Goal: Transaction & Acquisition: Purchase product/service

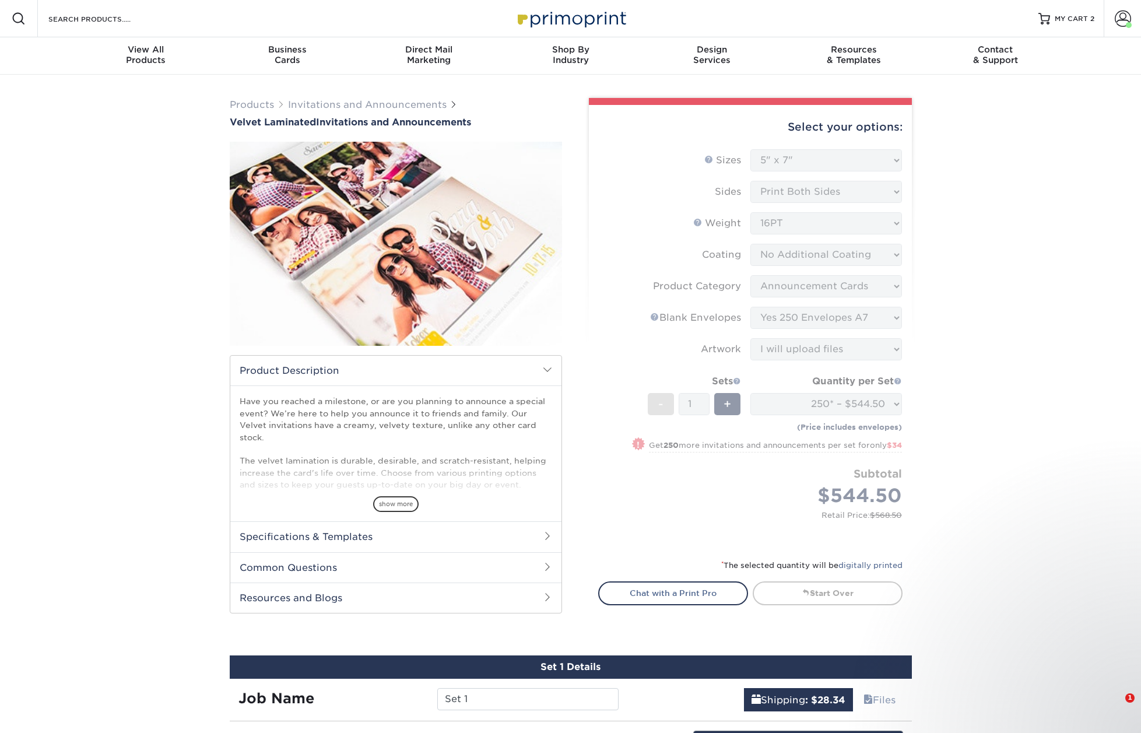
select select "5.00x7.00"
select select "afc43903-b91d-4869-9f05-9fa1eb7dcbea"
select select "5adfa5b8-e6b2-468a-8d08-43c9d274ef30"
select select "upload"
select select "250* – $544.50"
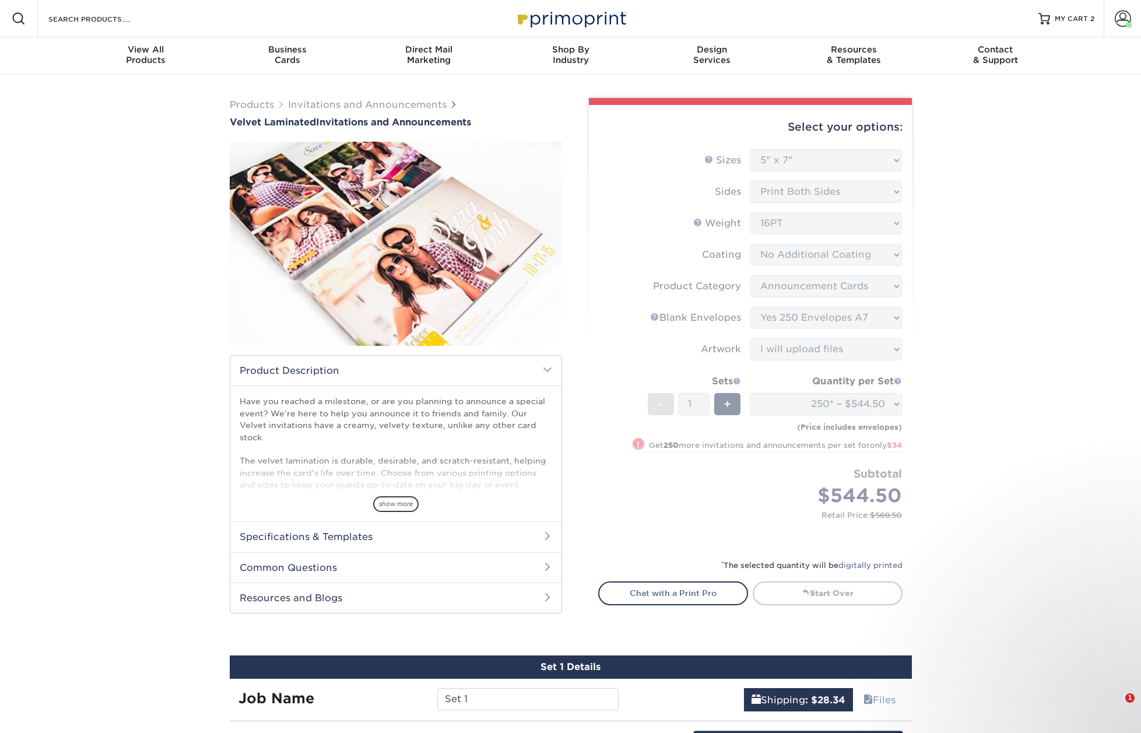
select select "7a345c02-ab02-4187-bc30-4bc7da5f911d"
select select "286257"
select select "01"
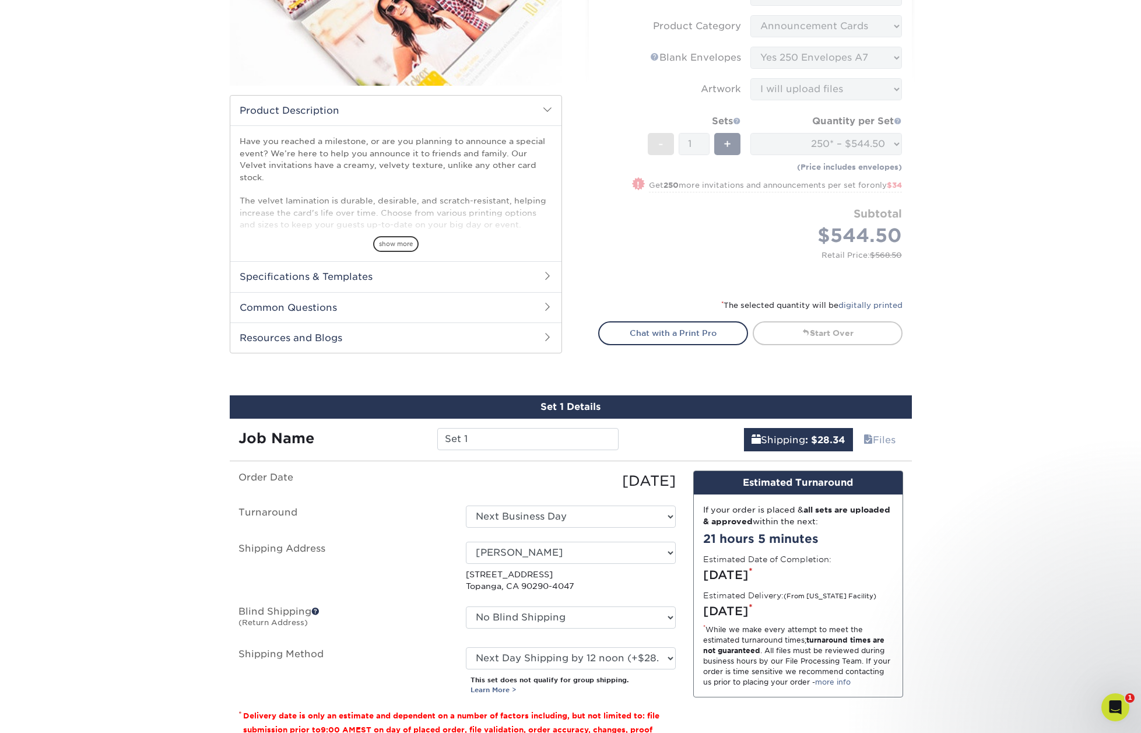
scroll to position [296, 0]
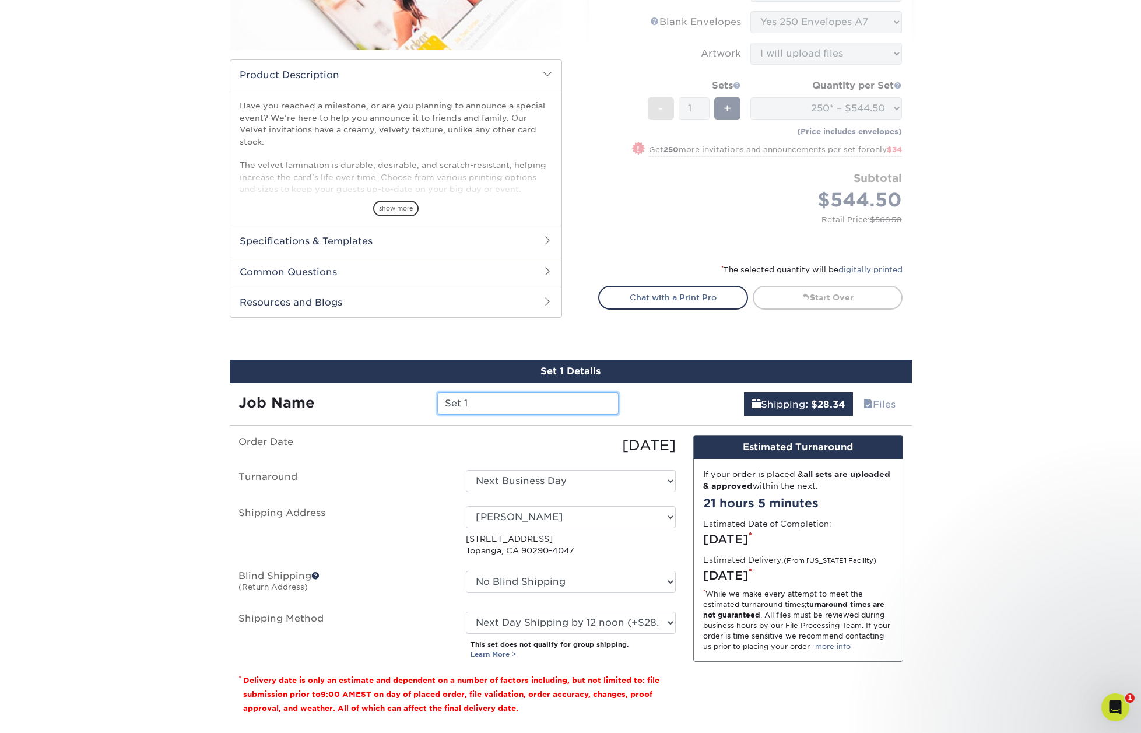
drag, startPoint x: 512, startPoint y: 406, endPoint x: 347, endPoint y: 390, distance: 166.3
click at [347, 390] on div "Job Name Set 1" at bounding box center [429, 399] width 398 height 33
type input "[PERSON_NAME] Mom's Birthday Invite"
click at [640, 482] on select "Select One 2-4 Business Days 2 Day Next Business Day" at bounding box center [571, 481] width 210 height 22
click at [466, 470] on select "Select One 2-4 Business Days 2 Day Next Business Day" at bounding box center [571, 481] width 210 height 22
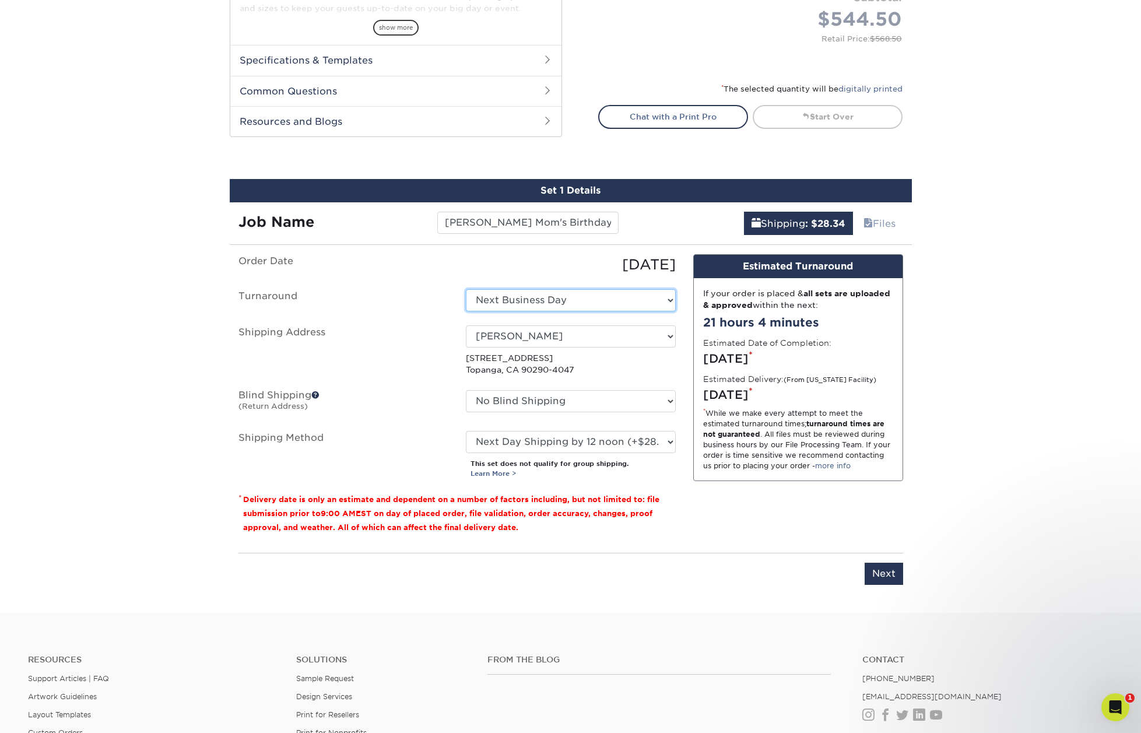
scroll to position [479, 0]
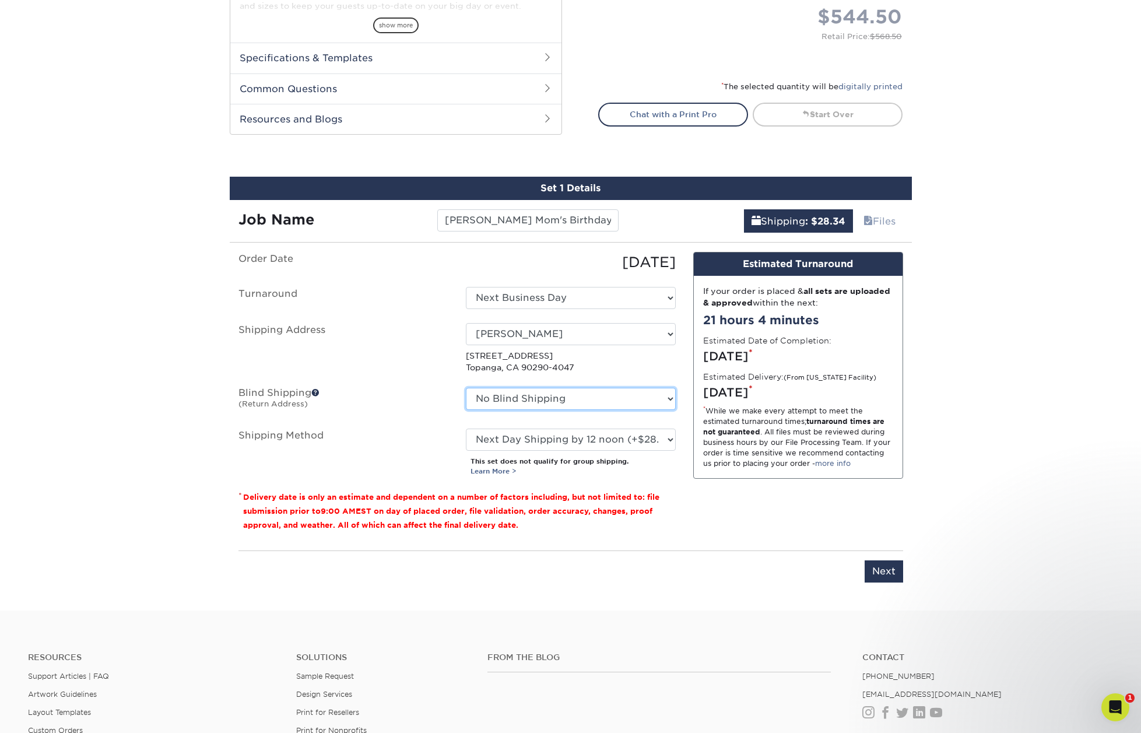
click at [606, 401] on select "No Blind Shipping Community Reach Center Agility Solutions Alchemy Co. Attwood …" at bounding box center [571, 399] width 210 height 22
select select "3086"
click at [466, 388] on select "No Blind Shipping Community Reach Center Agility Solutions Alchemy Co. Attwood …" at bounding box center [571, 399] width 210 height 22
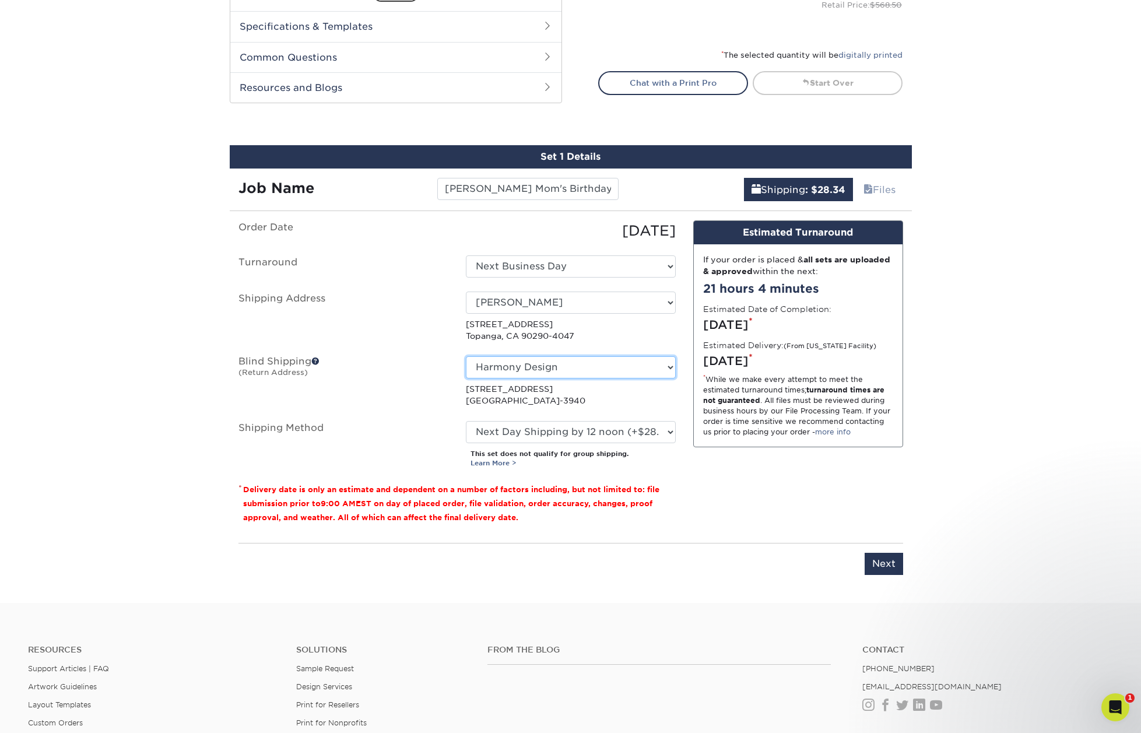
scroll to position [511, 0]
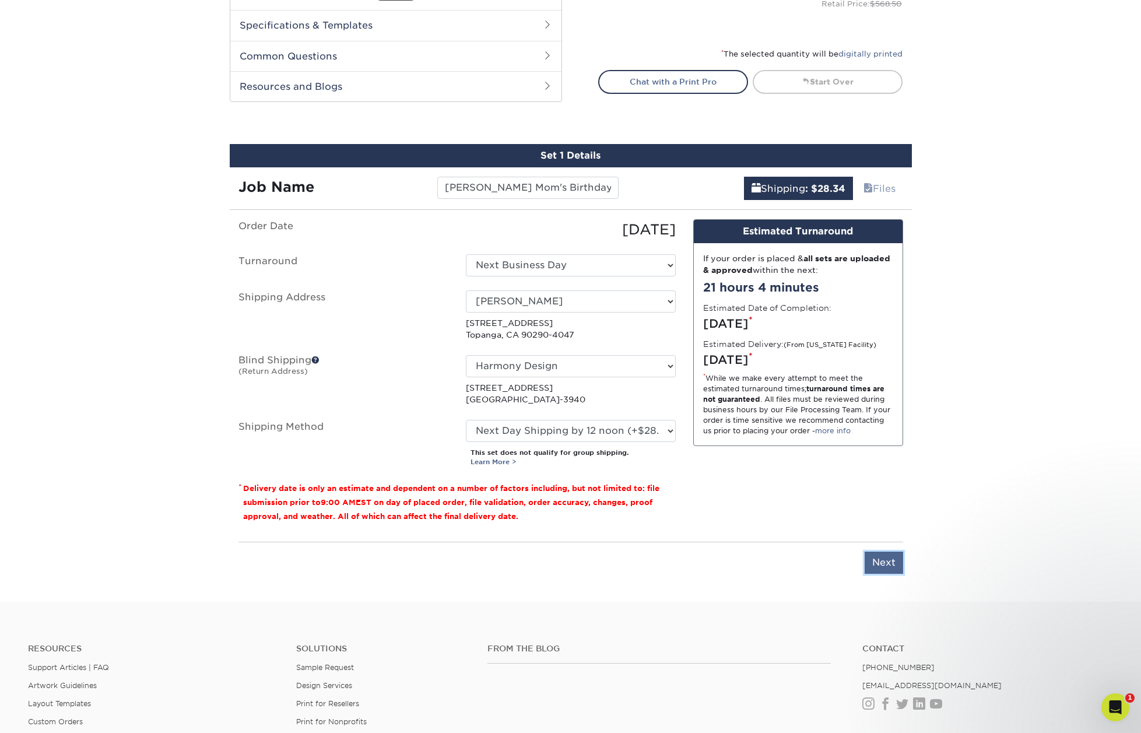
click at [884, 561] on input "Next" at bounding box center [884, 563] width 38 height 22
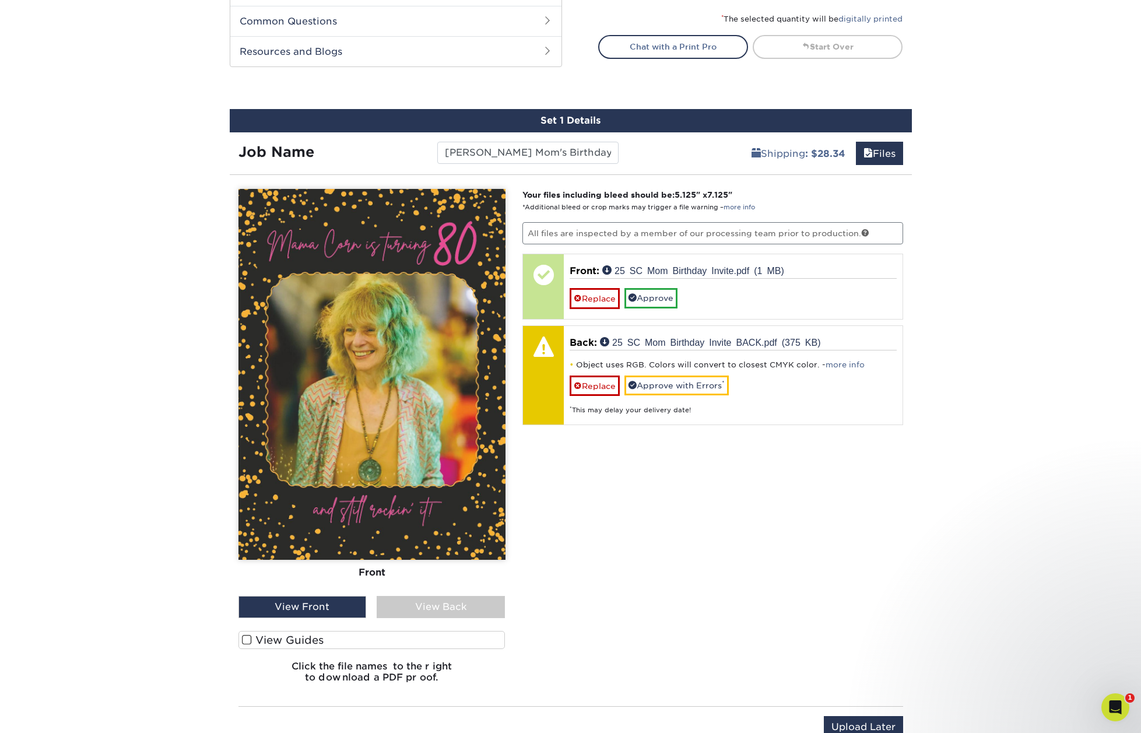
scroll to position [566, 0]
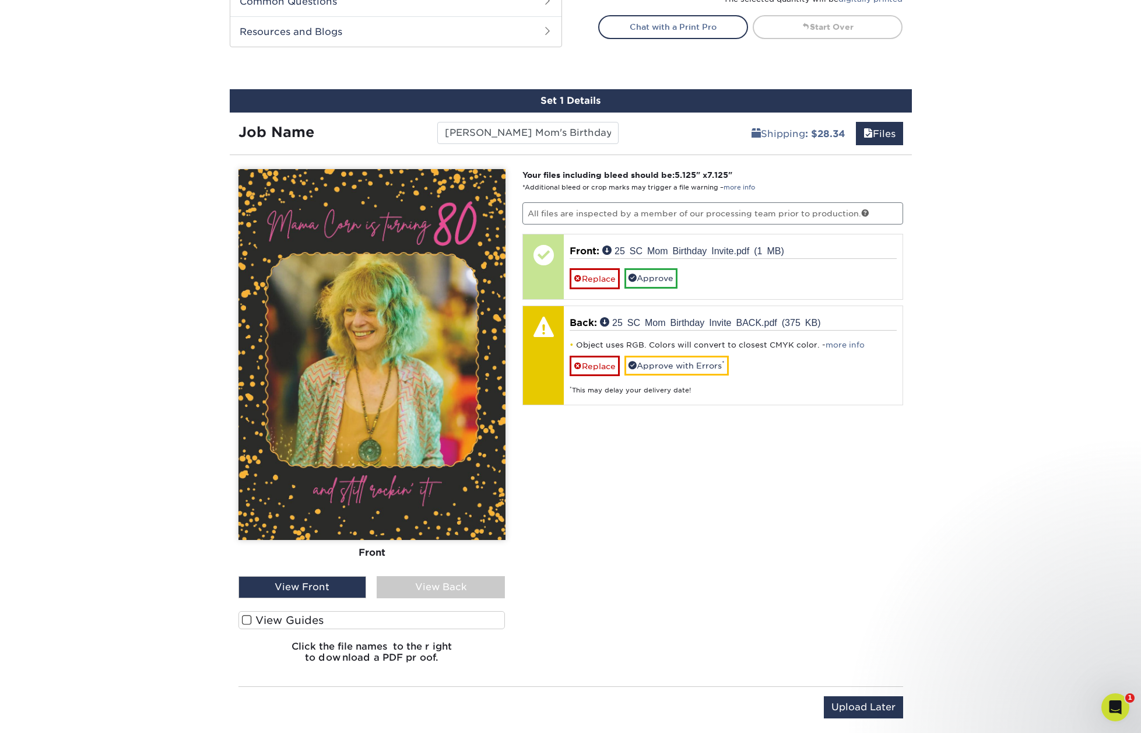
click at [247, 619] on span at bounding box center [247, 619] width 10 height 11
click at [0, 0] on input "View Guides" at bounding box center [0, 0] width 0 height 0
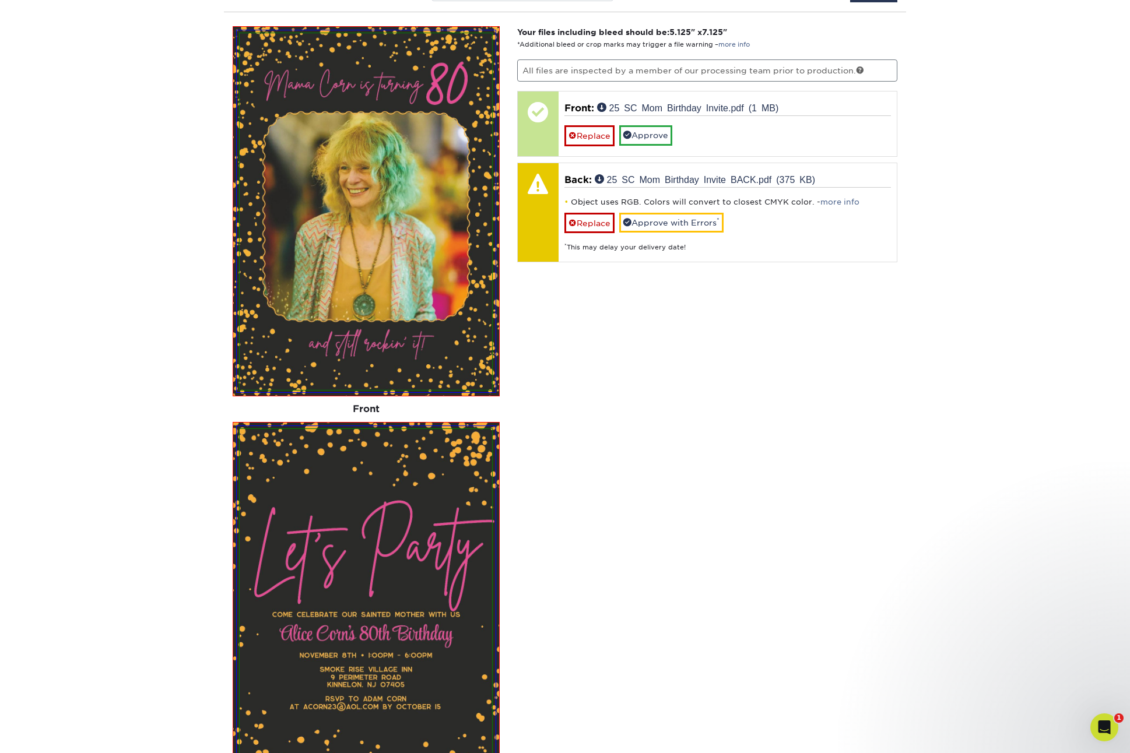
scroll to position [648, 0]
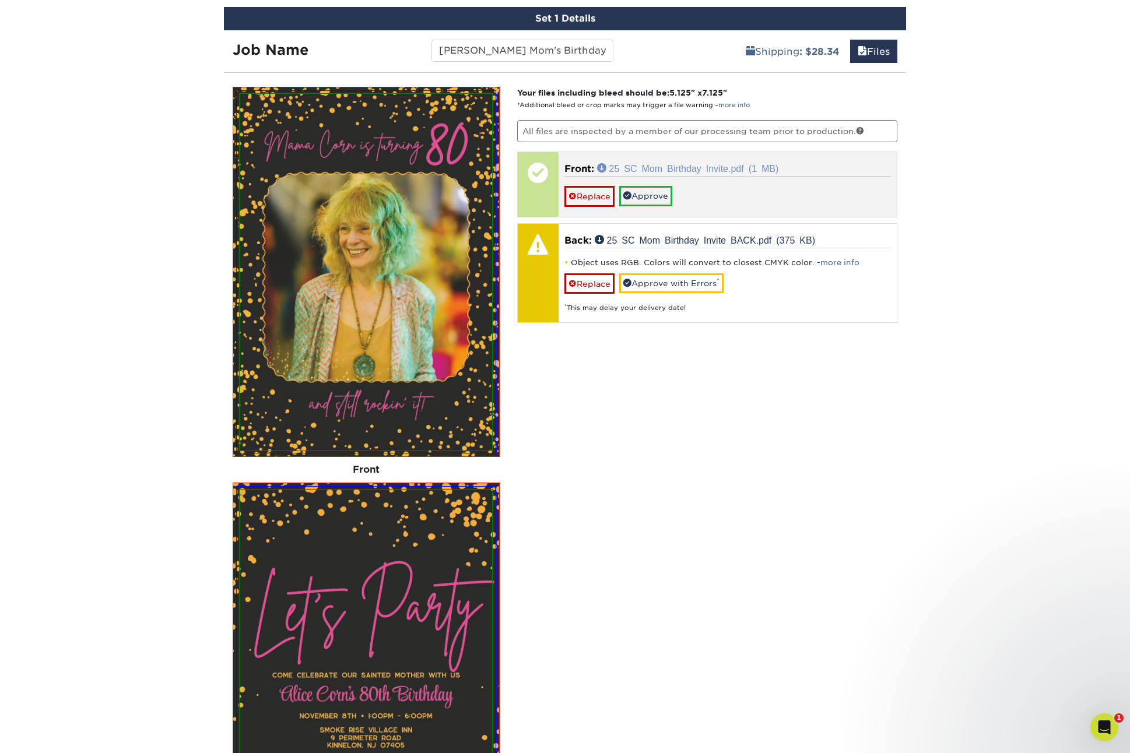
click at [602, 167] on link "25 SC Mom Birthday Invite.pdf (1 MB)" at bounding box center [688, 167] width 182 height 9
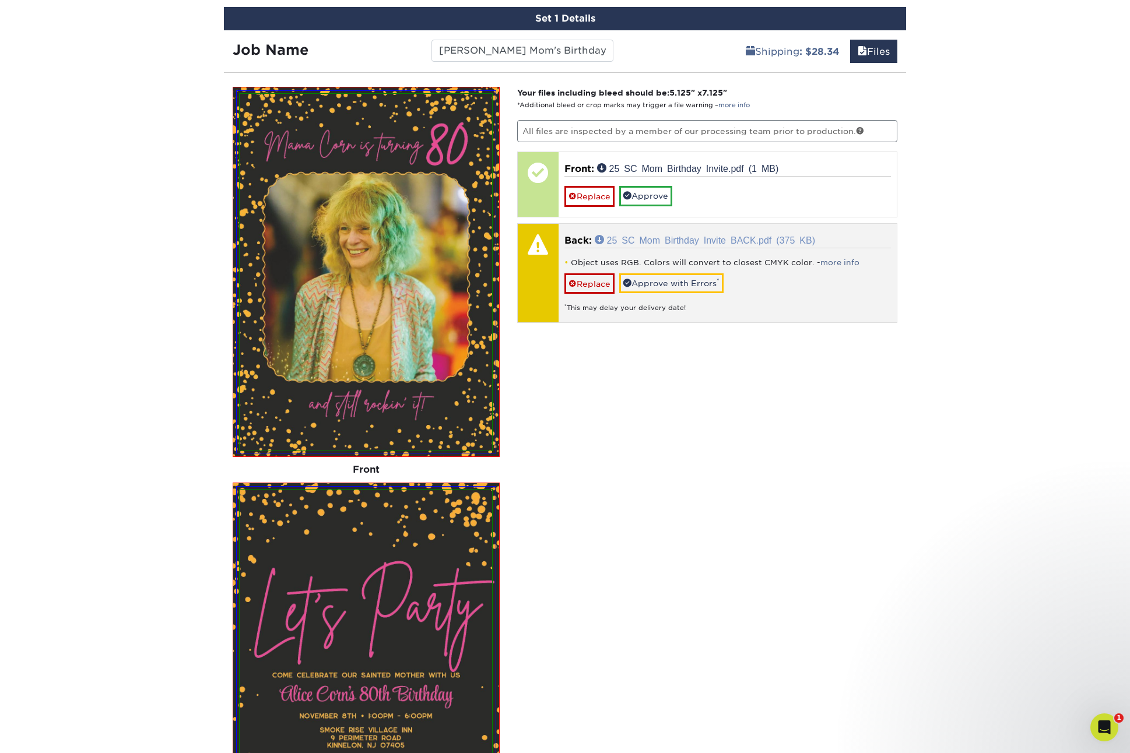
click at [601, 241] on link "25 SC Mom Birthday Invite BACK.pdf (375 KB)" at bounding box center [705, 239] width 220 height 9
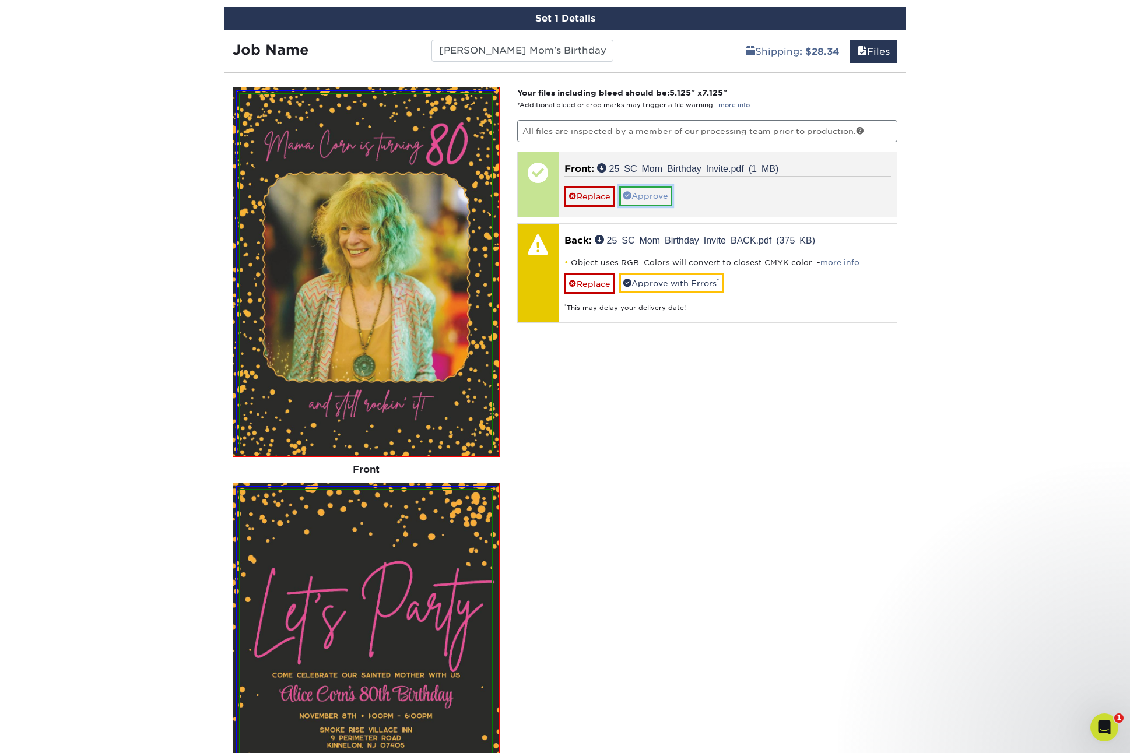
click at [641, 195] on link "Approve" at bounding box center [645, 196] width 53 height 20
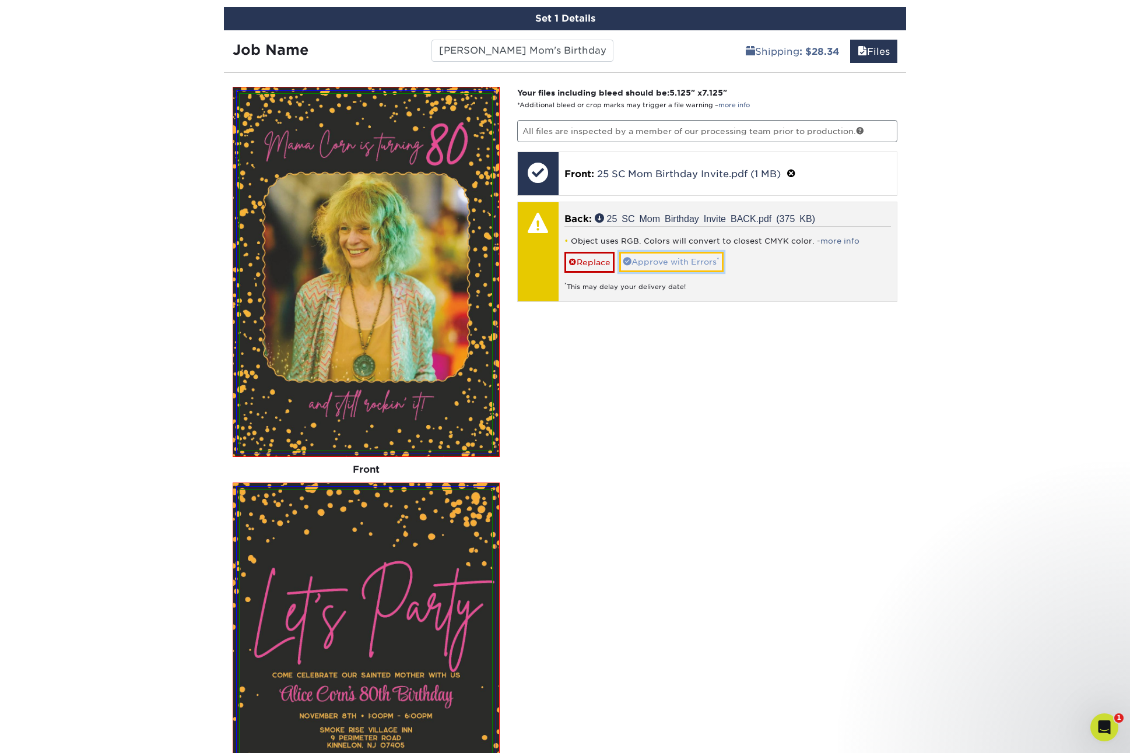
click at [652, 262] on link "Approve with Errors *" at bounding box center [671, 262] width 104 height 20
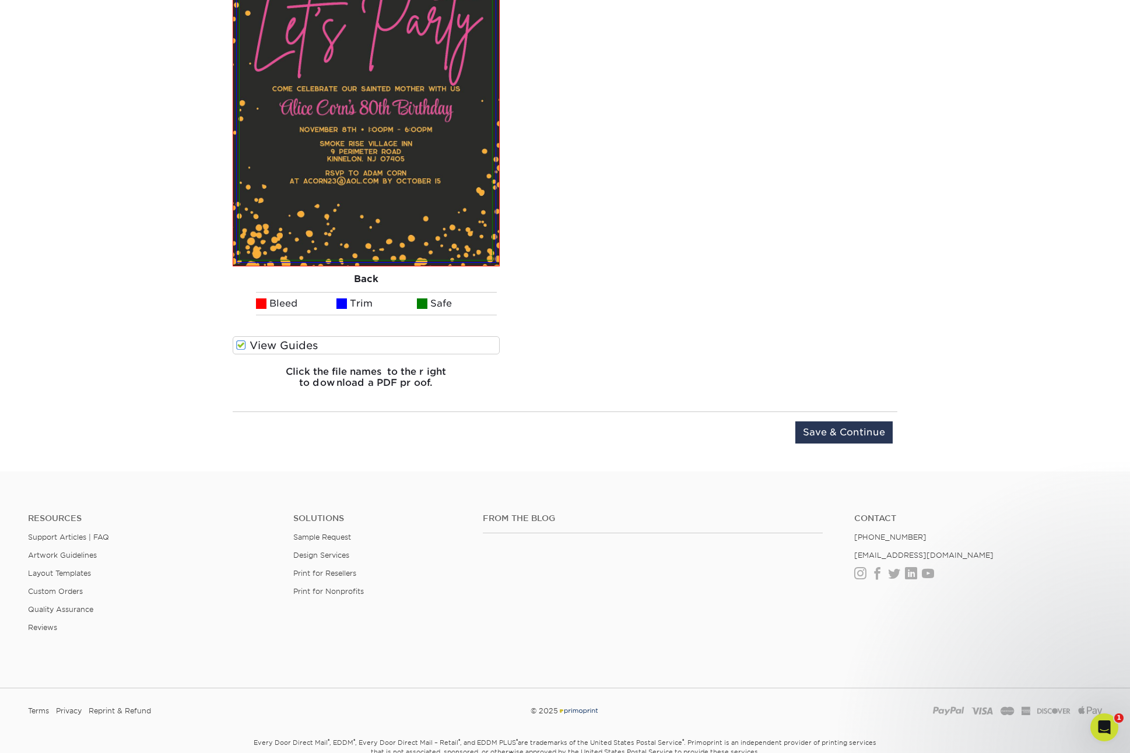
scroll to position [1236, 0]
click at [242, 345] on span at bounding box center [241, 344] width 10 height 11
click at [0, 0] on input "View Guides" at bounding box center [0, 0] width 0 height 0
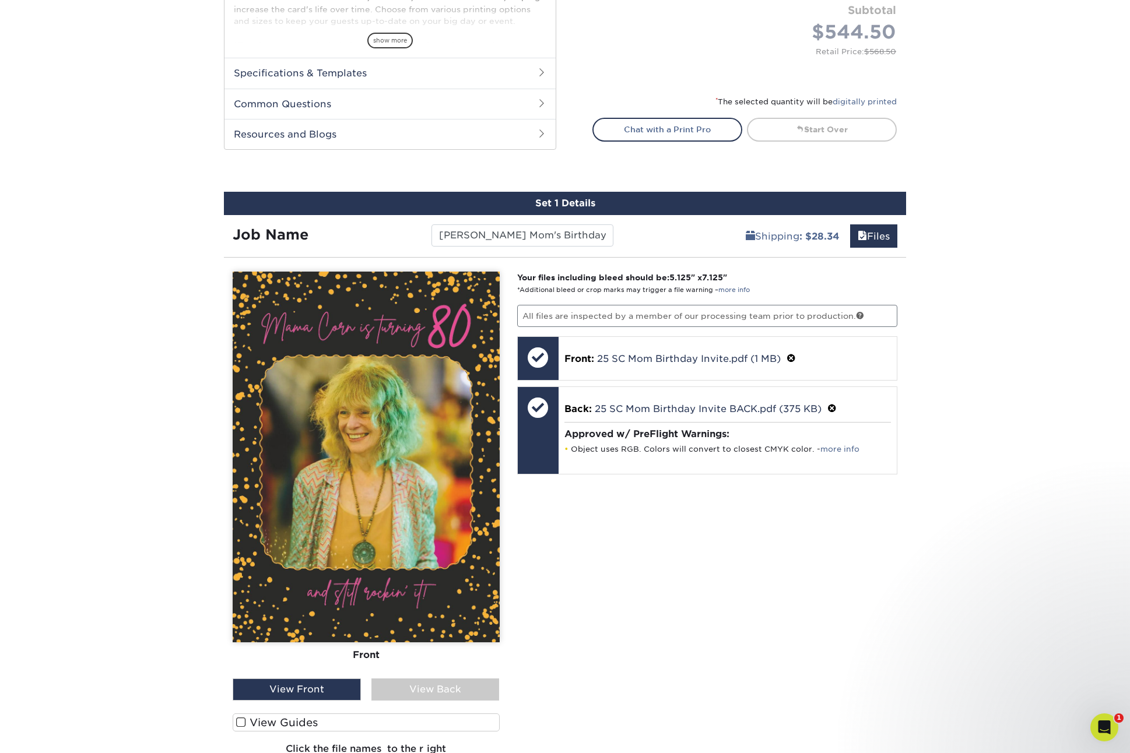
scroll to position [489, 0]
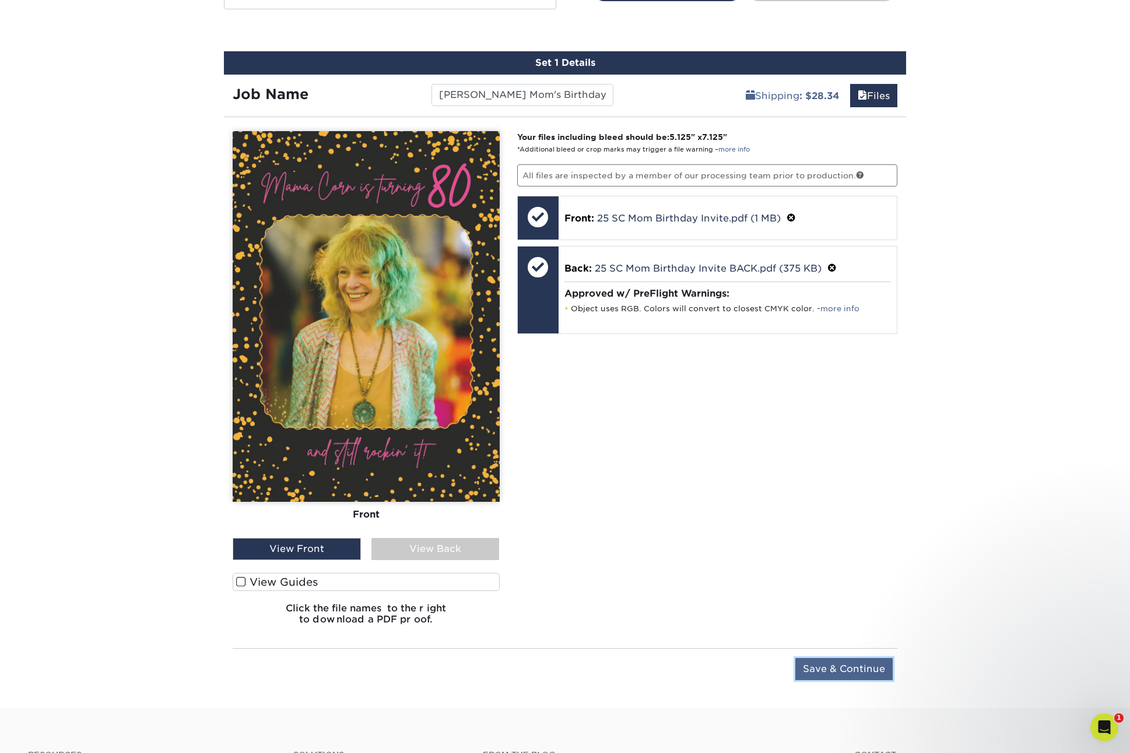
click at [857, 666] on input "Save & Continue" at bounding box center [843, 669] width 97 height 22
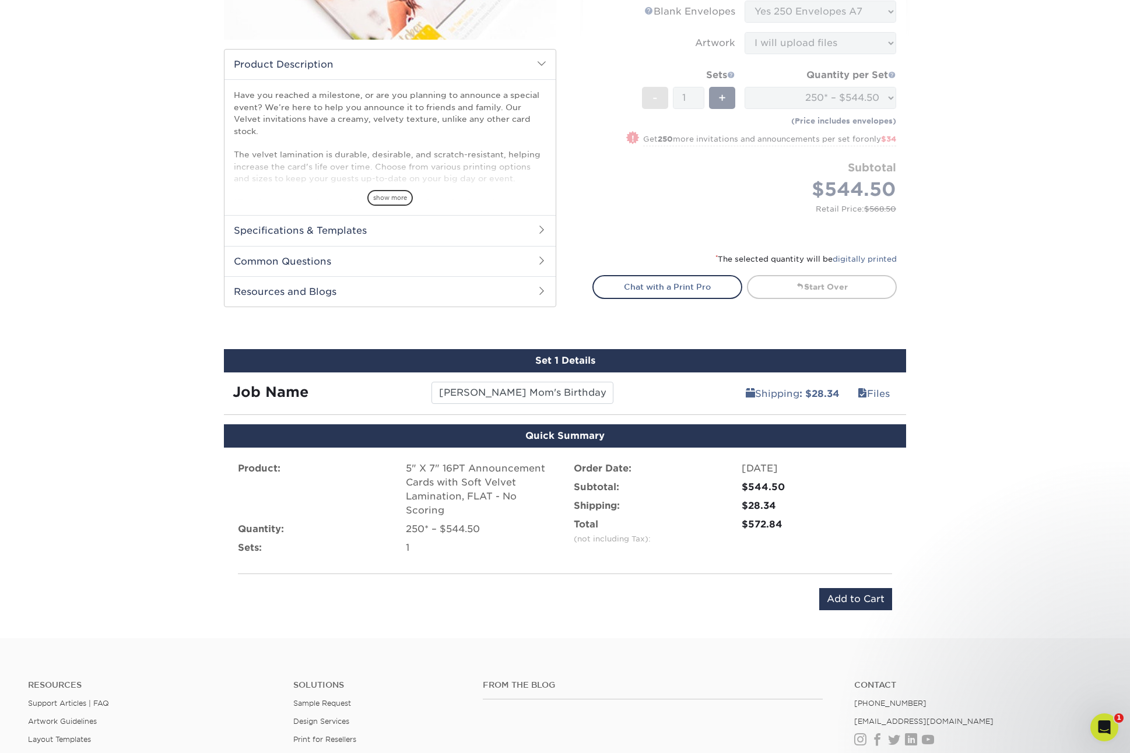
scroll to position [302, 0]
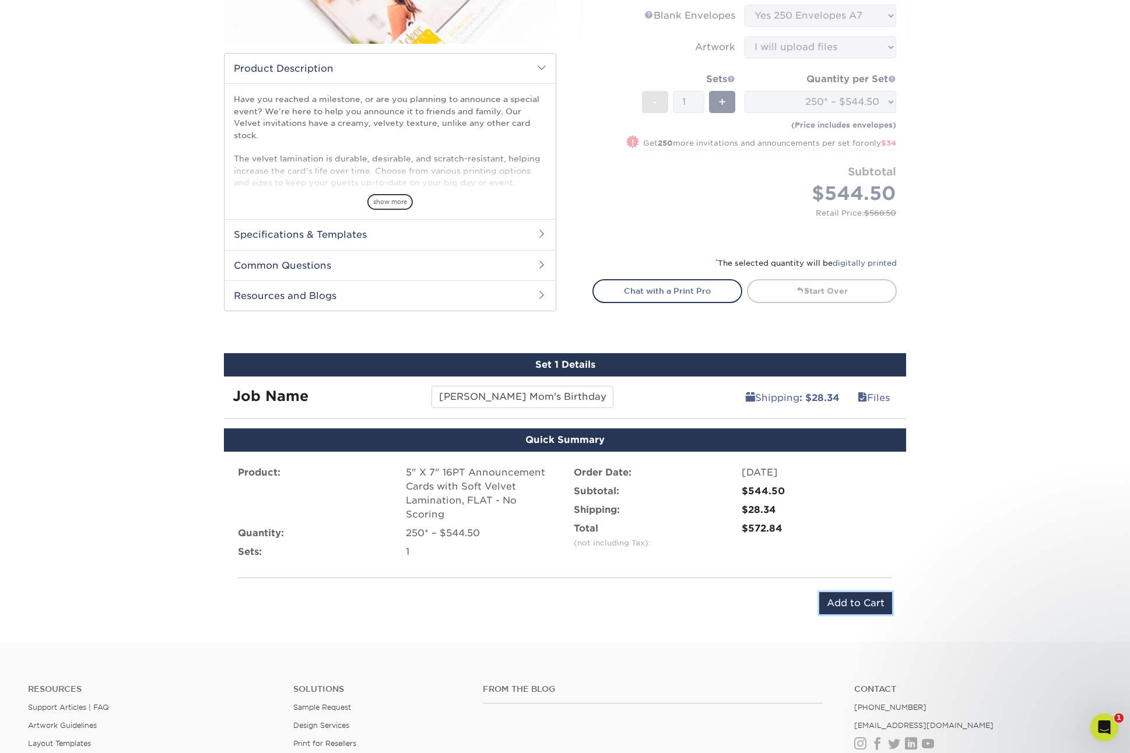
click at [849, 592] on input "Add to Cart" at bounding box center [855, 603] width 73 height 22
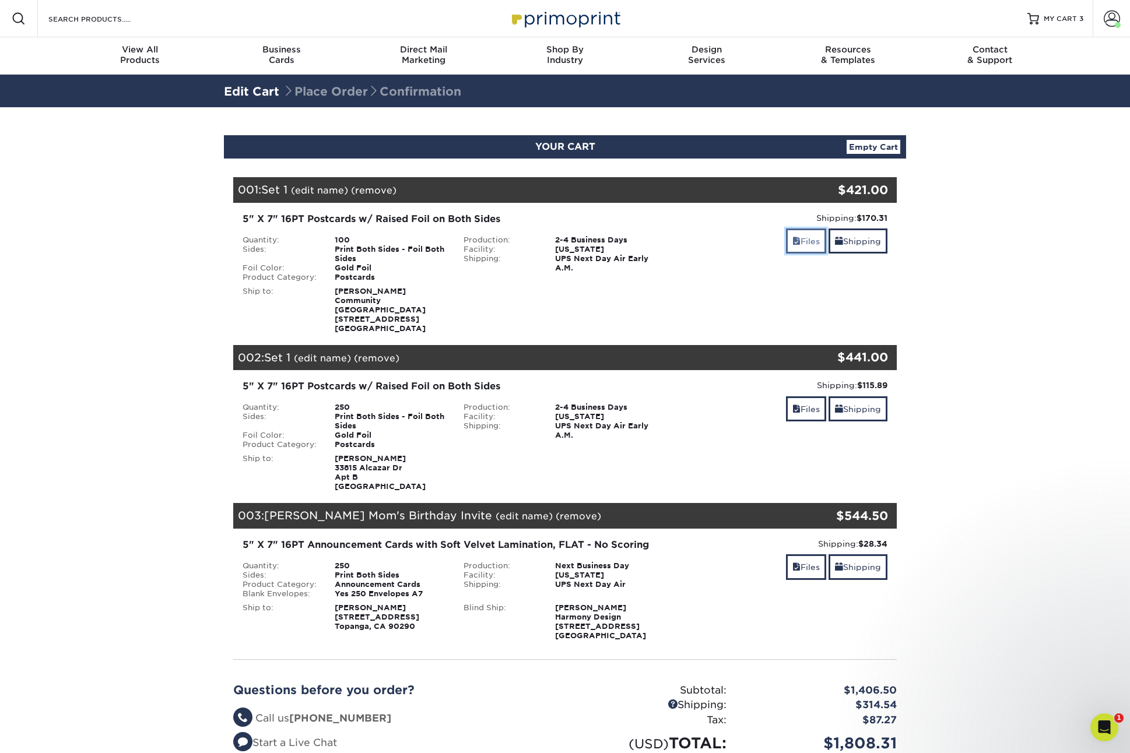
click at [802, 238] on link "Files" at bounding box center [806, 241] width 40 height 25
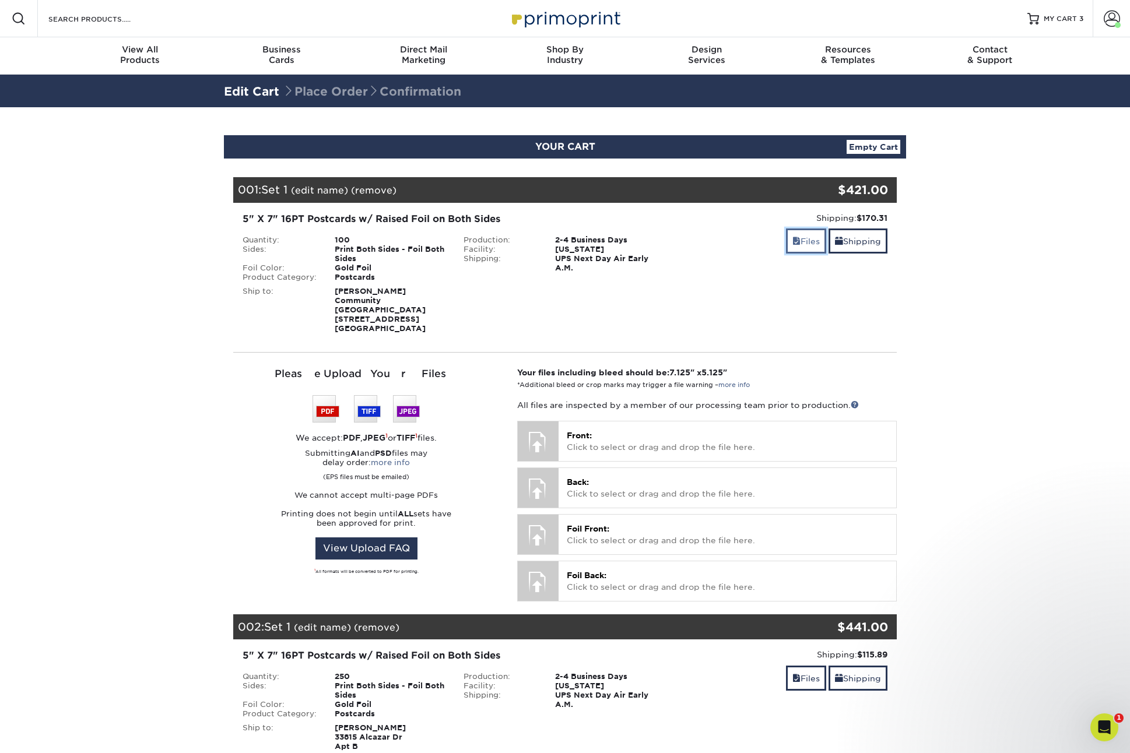
click at [802, 239] on link "Files" at bounding box center [806, 241] width 40 height 25
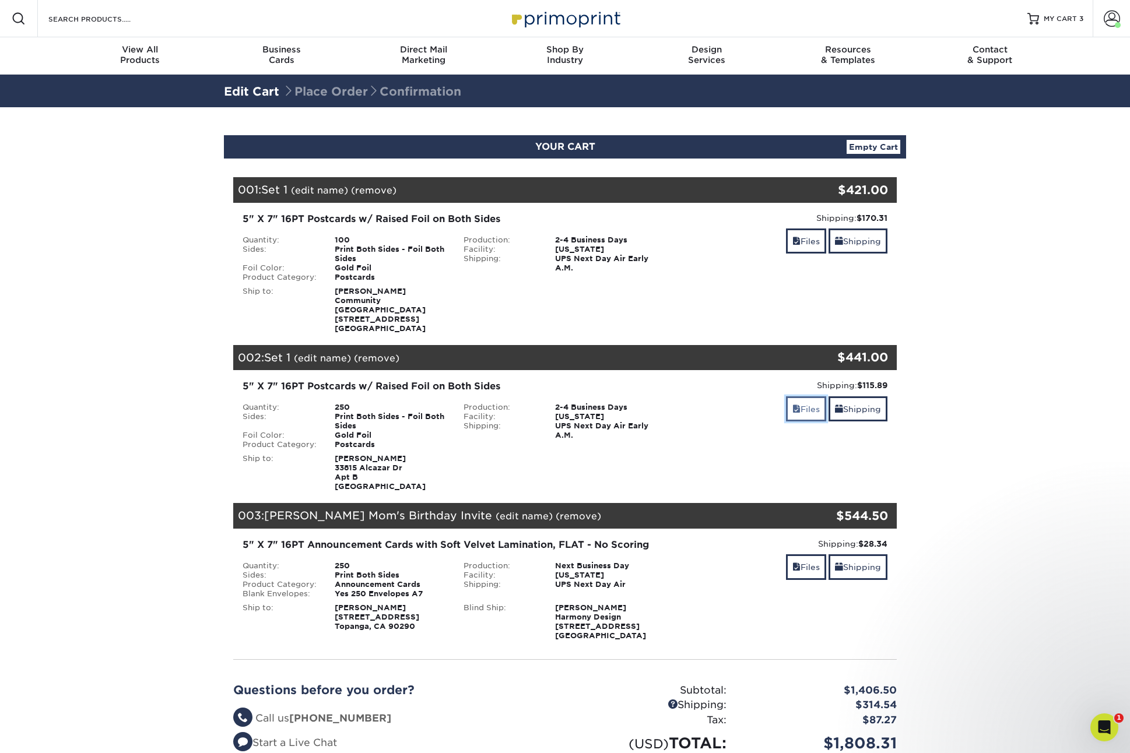
click at [802, 408] on link "Files" at bounding box center [806, 408] width 40 height 25
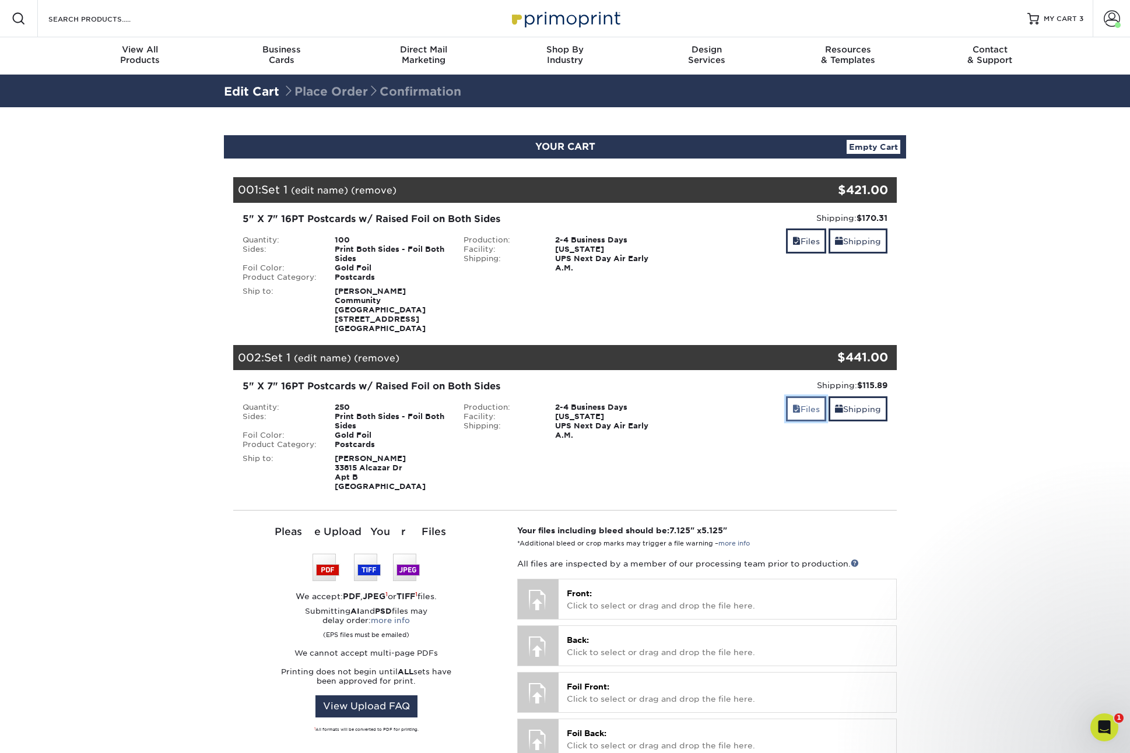
click at [802, 399] on link "Files" at bounding box center [806, 408] width 40 height 25
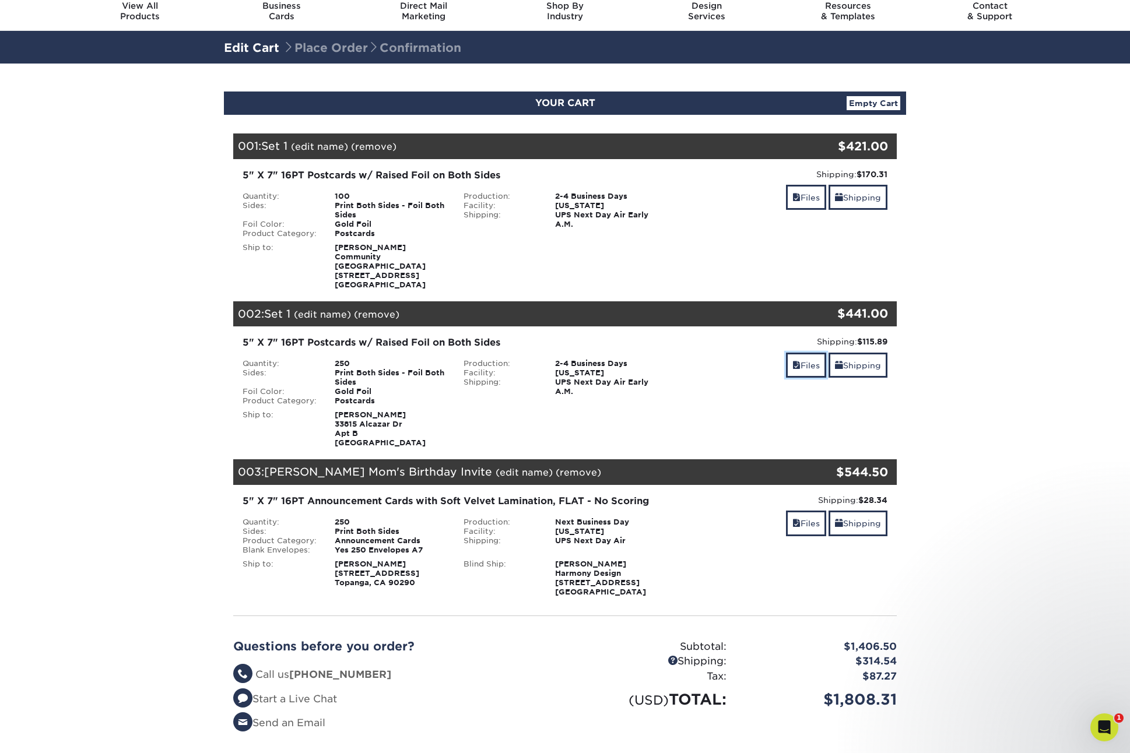
scroll to position [46, 0]
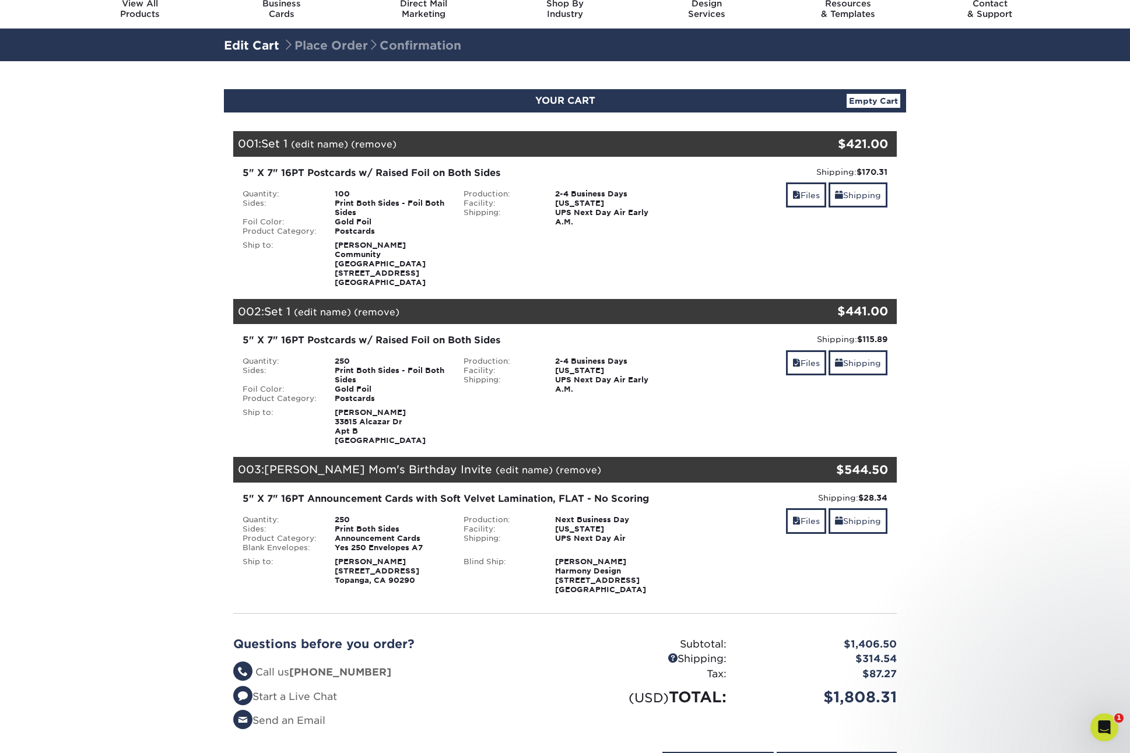
click at [374, 307] on link "(remove)" at bounding box center [376, 312] width 45 height 11
click at [596, 307] on link "Yes" at bounding box center [592, 312] width 16 height 11
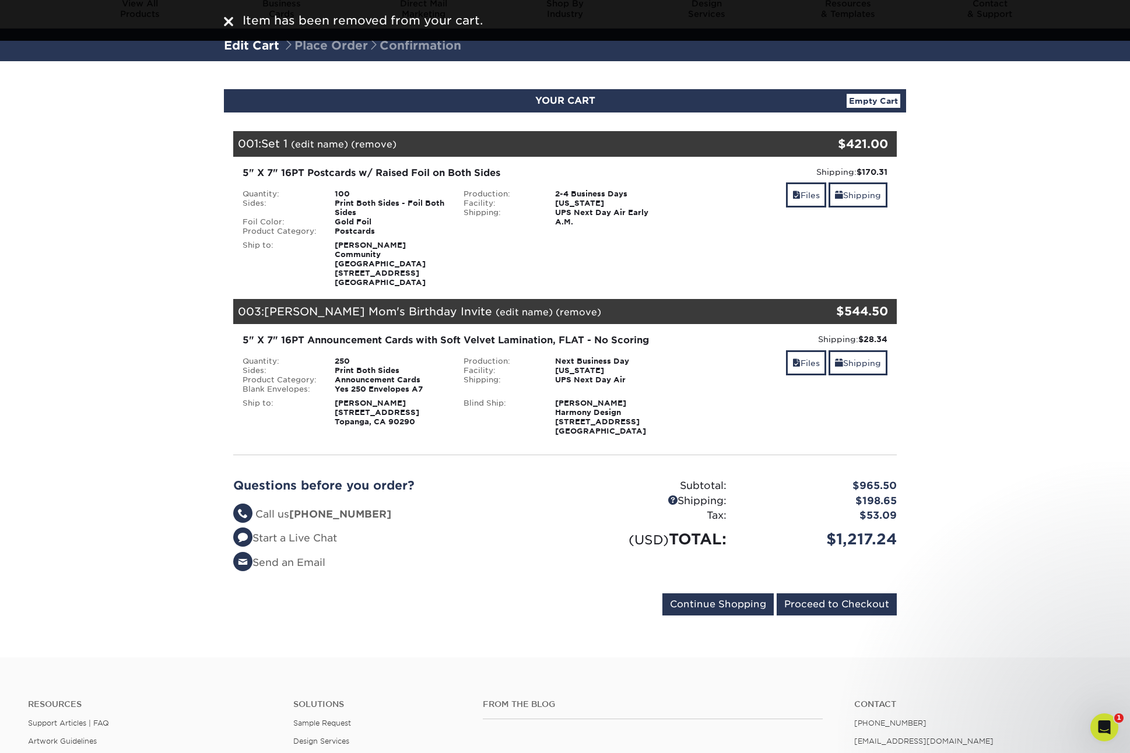
click at [370, 141] on link "(remove)" at bounding box center [373, 144] width 45 height 11
click at [591, 143] on link "Yes" at bounding box center [589, 144] width 16 height 11
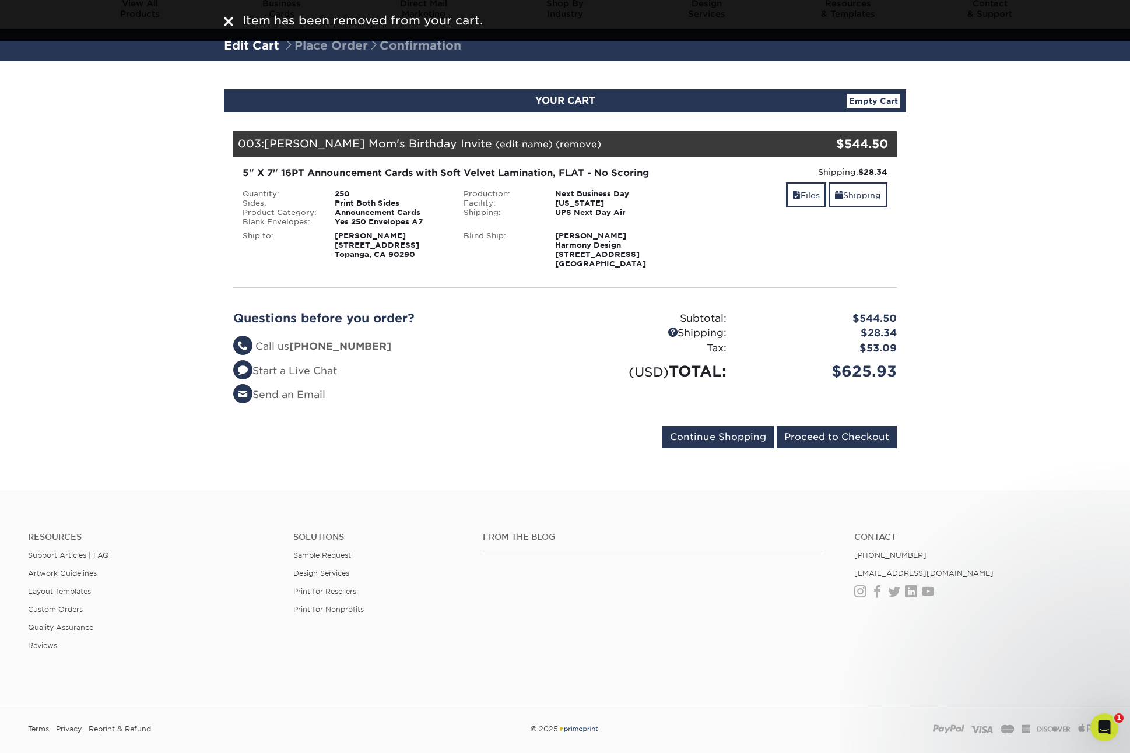
scroll to position [45, 0]
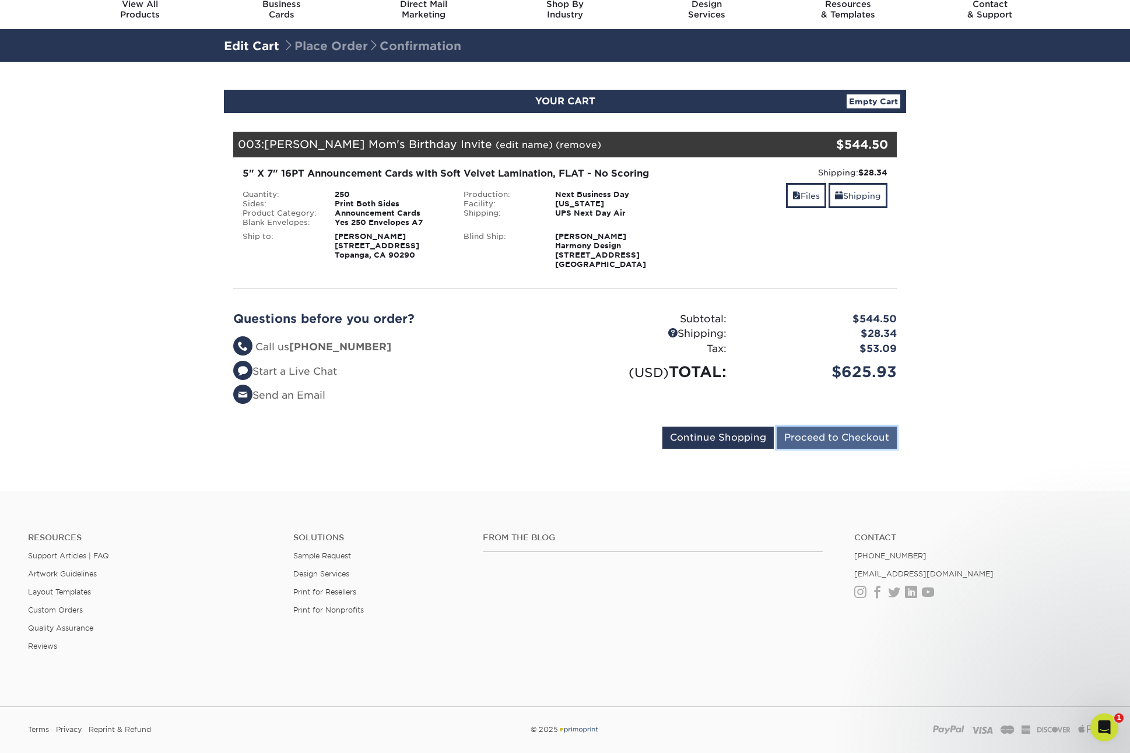
click at [843, 436] on input "Proceed to Checkout" at bounding box center [837, 438] width 120 height 22
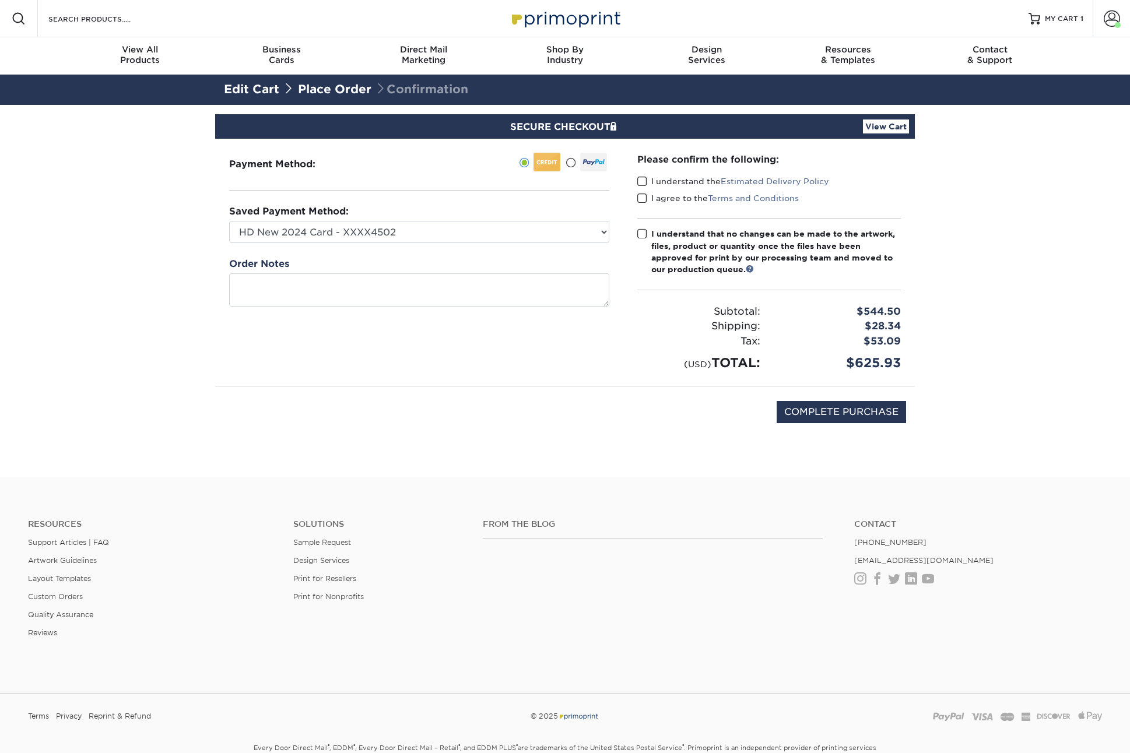
drag, startPoint x: 639, startPoint y: 180, endPoint x: 638, endPoint y: 194, distance: 14.0
click at [639, 180] on span at bounding box center [642, 181] width 10 height 11
click at [0, 0] on input "I understand the Estimated Delivery Policy" at bounding box center [0, 0] width 0 height 0
drag, startPoint x: 641, startPoint y: 197, endPoint x: 644, endPoint y: 210, distance: 13.7
click at [641, 198] on span at bounding box center [642, 198] width 10 height 11
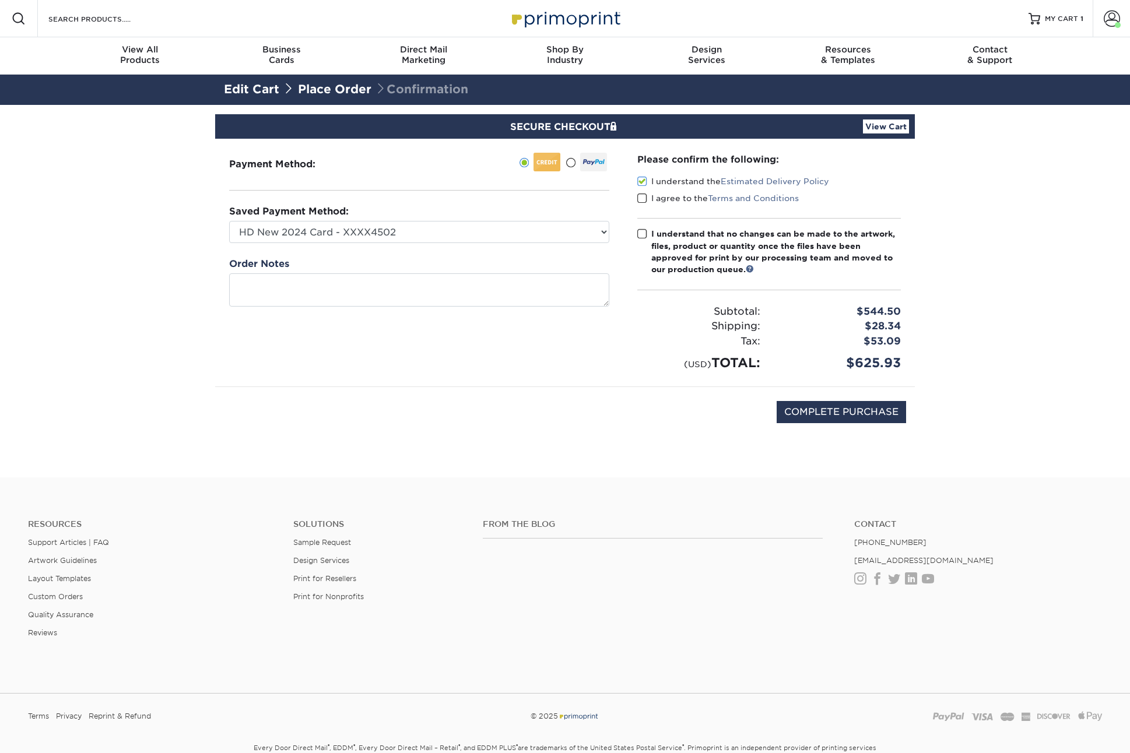
click at [0, 0] on input "I agree to the Terms and Conditions" at bounding box center [0, 0] width 0 height 0
click at [643, 233] on span at bounding box center [642, 234] width 10 height 11
click at [0, 0] on input "I understand that no changes can be made to the artwork, files, product or quan…" at bounding box center [0, 0] width 0 height 0
click at [846, 408] on input "COMPLETE PURCHASE" at bounding box center [841, 412] width 129 height 22
type input "PROCESSING, PLEASE WAIT..."
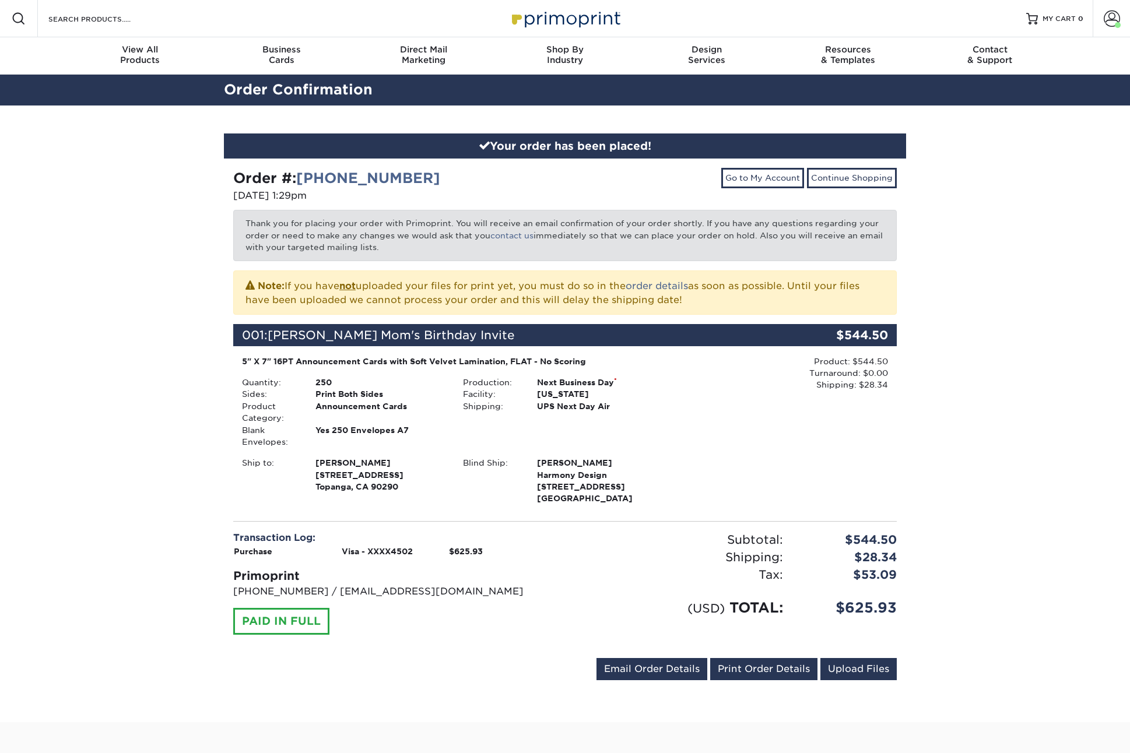
drag, startPoint x: 235, startPoint y: 178, endPoint x: 463, endPoint y: 173, distance: 228.6
click at [463, 173] on div "Order #: [PHONE_NUMBER]" at bounding box center [394, 178] width 323 height 21
copy strong "Order #: [PHONE_NUMBER]"
drag, startPoint x: 336, startPoint y: 333, endPoint x: 507, endPoint y: 331, distance: 171.4
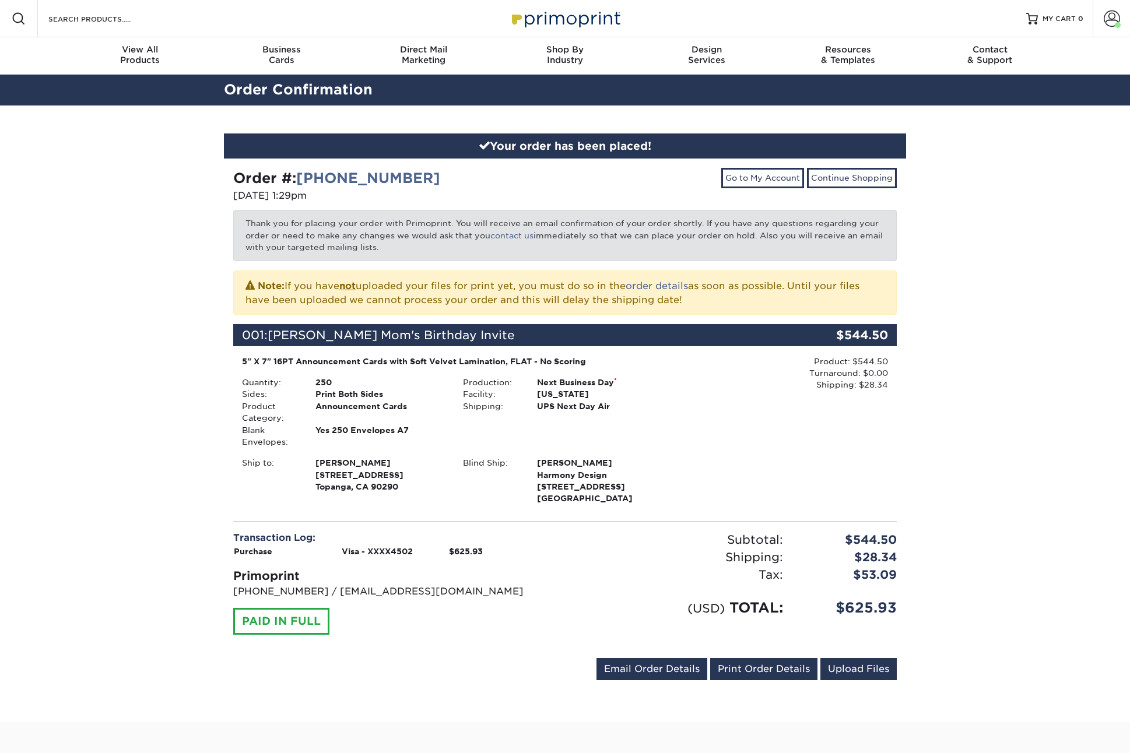
click at [510, 328] on div "001: [PERSON_NAME]'s Birthday Invite" at bounding box center [509, 335] width 553 height 22
copy div "001: [PERSON_NAME]'s Birthday Invite"
drag, startPoint x: 241, startPoint y: 359, endPoint x: 373, endPoint y: 283, distance: 152.8
click at [393, 392] on div "5" X 7" 16PT Announcement Cards with Soft Velvet Lamination, FLAT - No Scoring …" at bounding box center [454, 430] width 442 height 149
copy div "5" X 7" 16PT Announcement Cards with Soft Velvet Lamination, FLAT - No Scoring …"
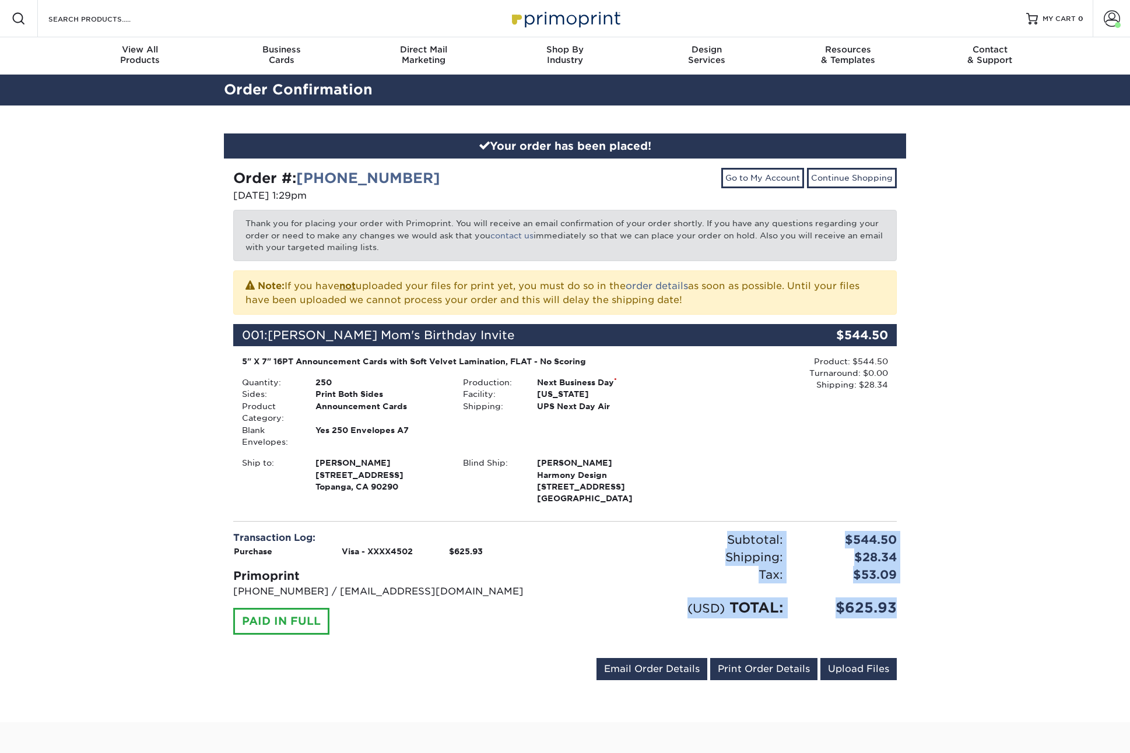
drag, startPoint x: 731, startPoint y: 541, endPoint x: 898, endPoint y: 600, distance: 178.1
click at [898, 600] on div "Subtotal: $544.50 Shipping: $28.34 Discounts: - $0.00 Tax: $53.09 (USD) TOTAL: …" at bounding box center [735, 590] width 340 height 118
copy div "Subtotal: $544.50 Shipping: $28.34 Discounts: - $0.00 Tax: $53.09 (USD) TOTAL: …"
